Goal: Transaction & Acquisition: Download file/media

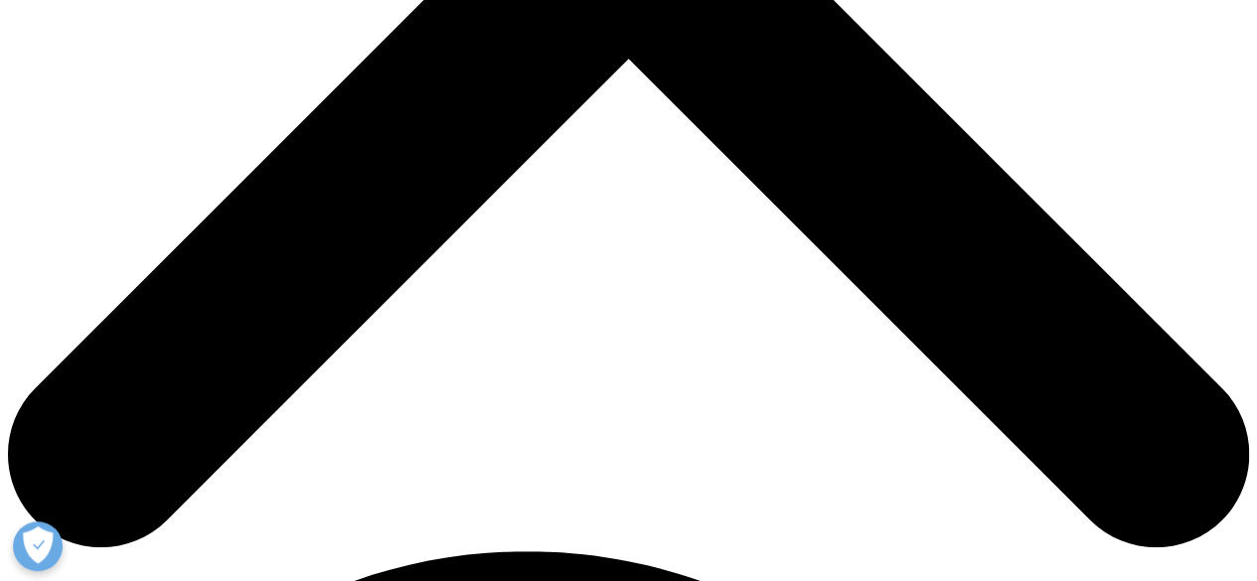
scroll to position [726, 0]
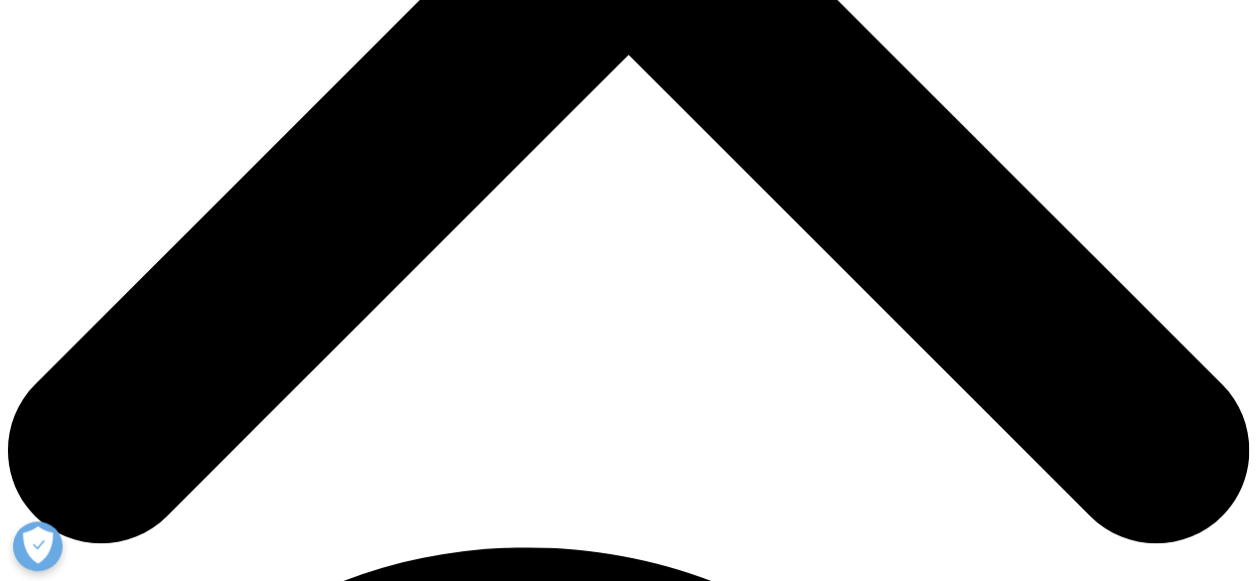
drag, startPoint x: 405, startPoint y: 414, endPoint x: 262, endPoint y: 415, distance: 143.0
copy strong "ChannelDynamics:"
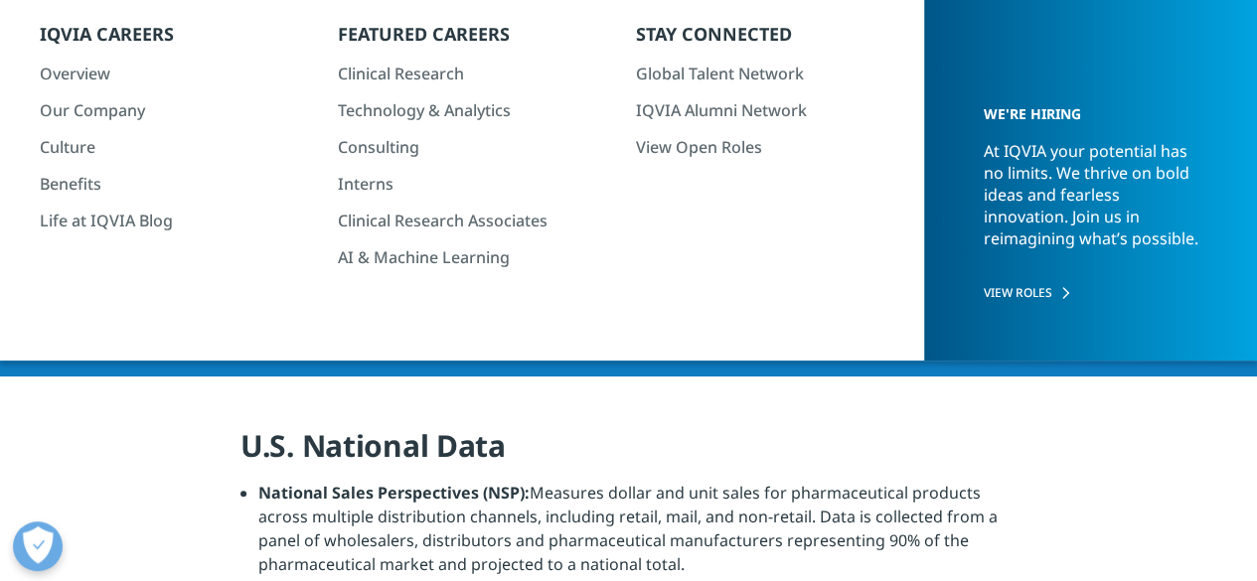
scroll to position [192, 0]
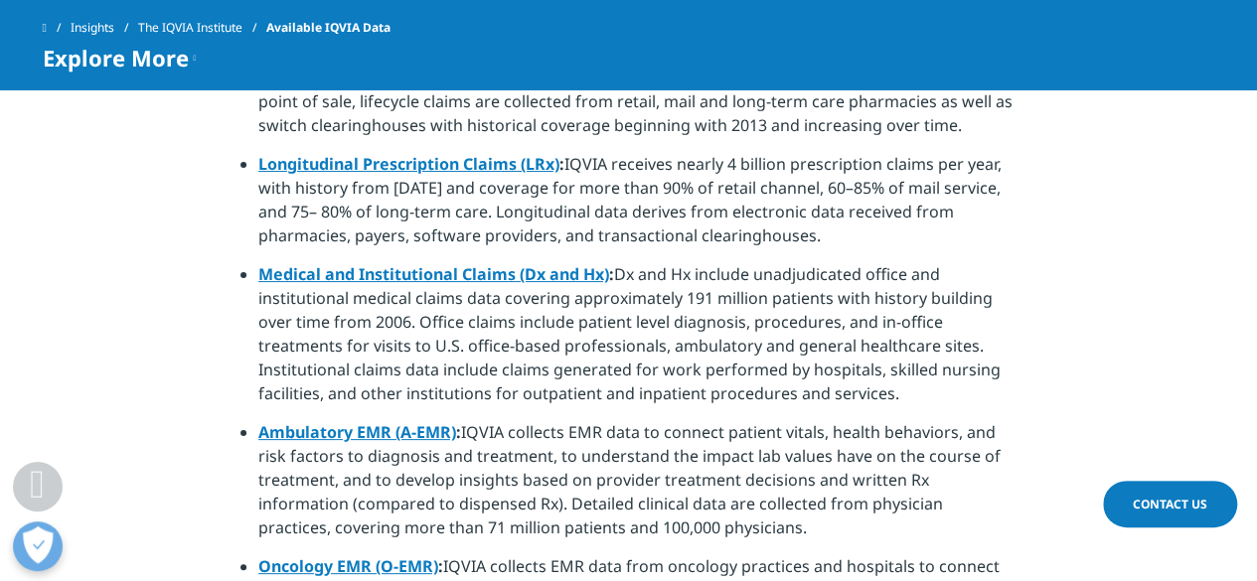
scroll to position [1467, 0]
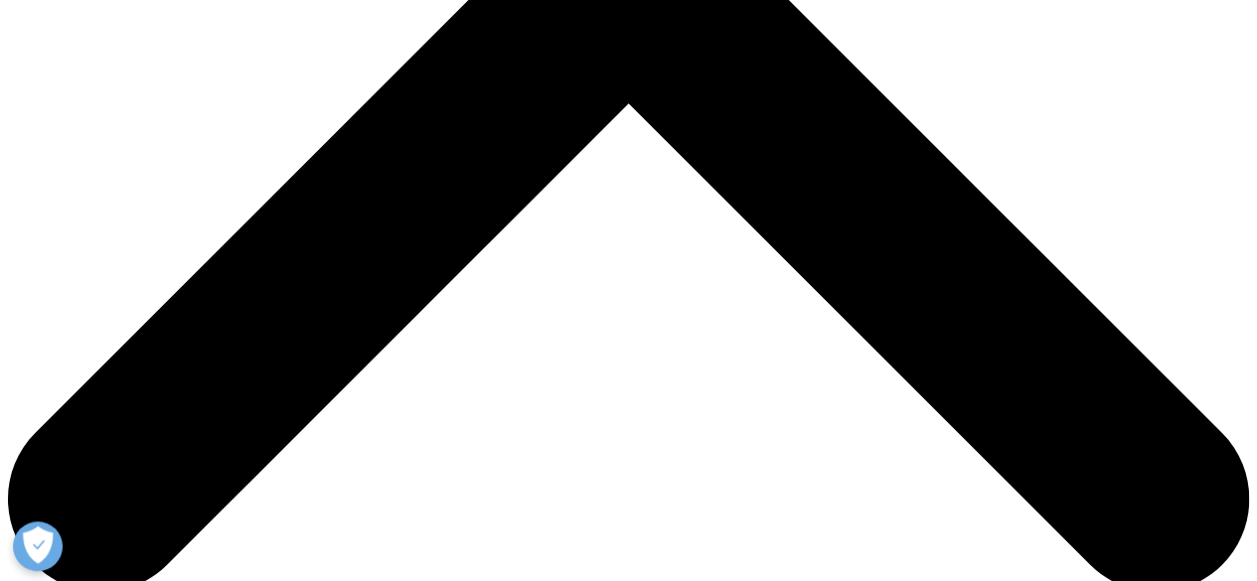
scroll to position [756, 0]
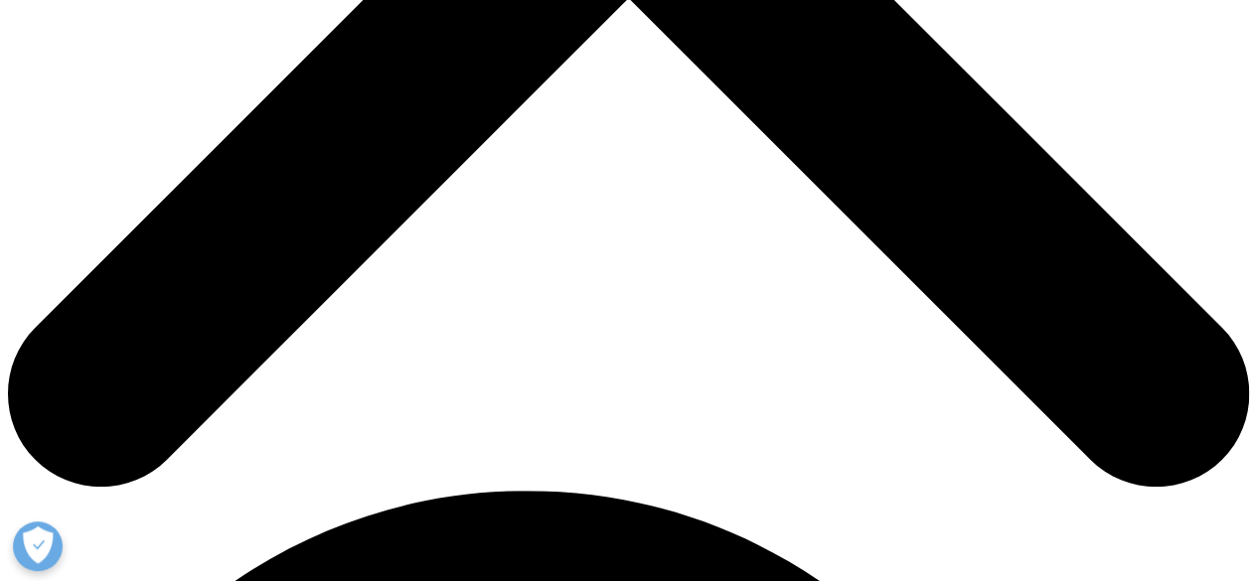
scroll to position [799, 0]
